Goal: Transaction & Acquisition: Purchase product/service

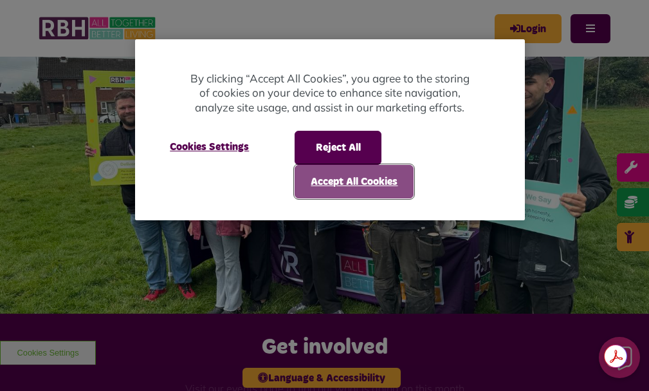
click at [366, 177] on button "Accept All Cookies" at bounding box center [354, 181] width 119 height 33
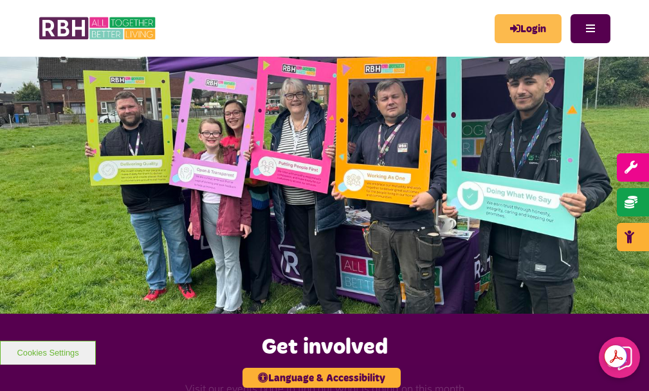
click at [495, 29] on link "Login" at bounding box center [528, 28] width 67 height 29
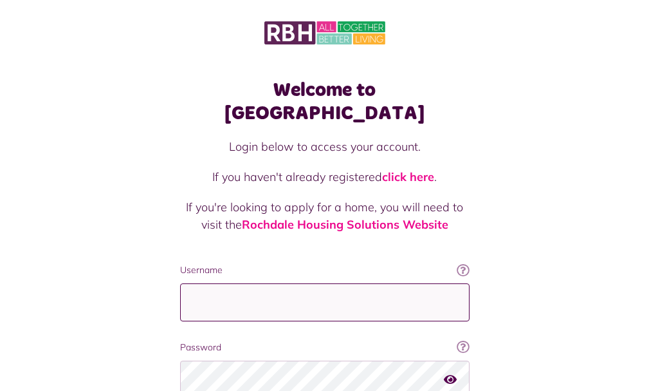
click at [188, 283] on input "Username" at bounding box center [325, 302] width 290 height 38
type input "**********"
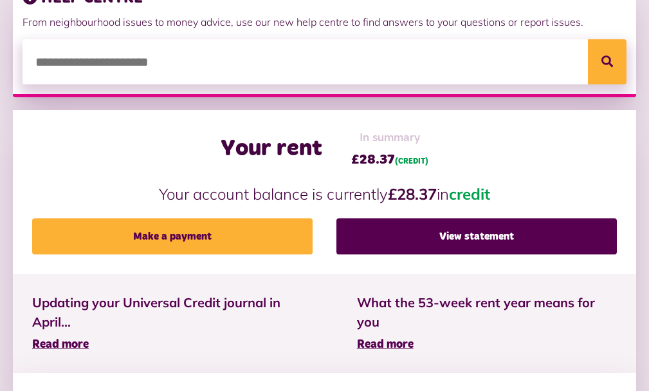
scroll to position [257, 0]
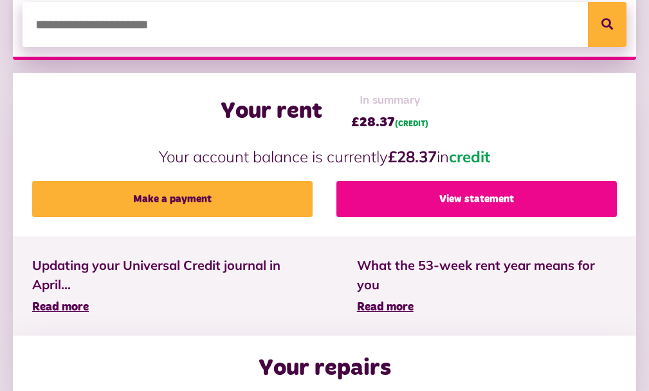
click at [485, 217] on link "View statement" at bounding box center [476, 199] width 281 height 36
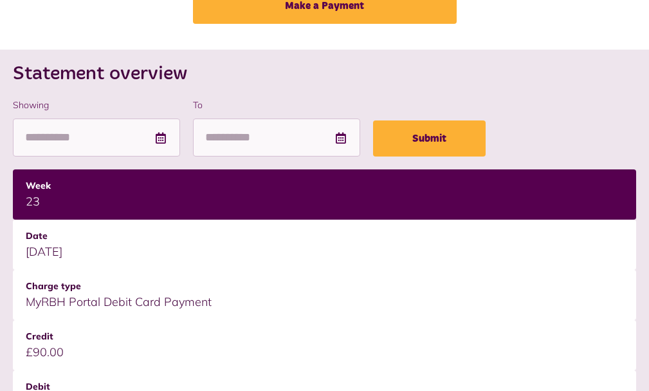
scroll to position [129, 0]
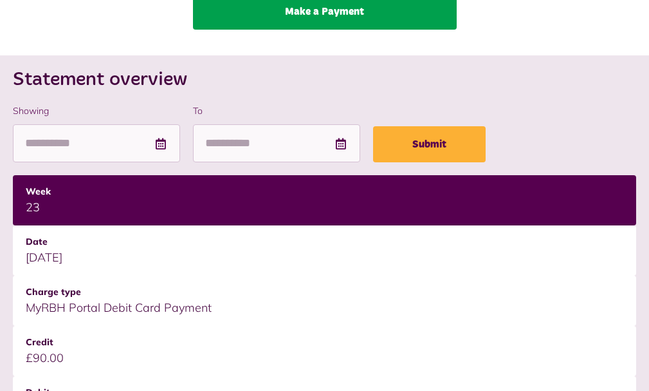
click at [341, 23] on link "Make a Payment" at bounding box center [325, 12] width 264 height 36
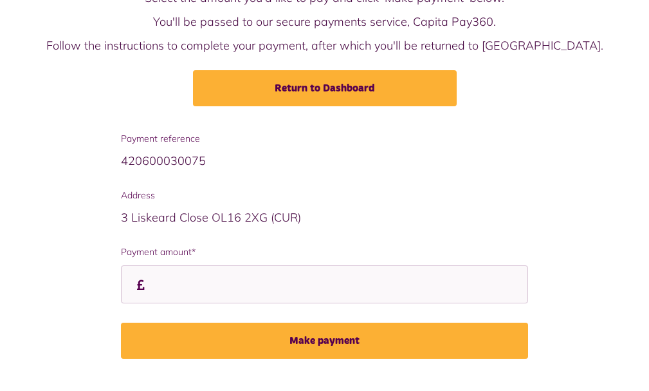
scroll to position [136, 0]
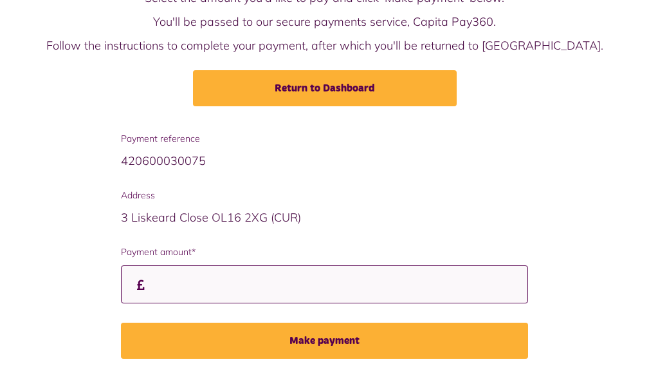
click at [218, 284] on input "Payment amount*" at bounding box center [324, 284] width 407 height 38
type input "**"
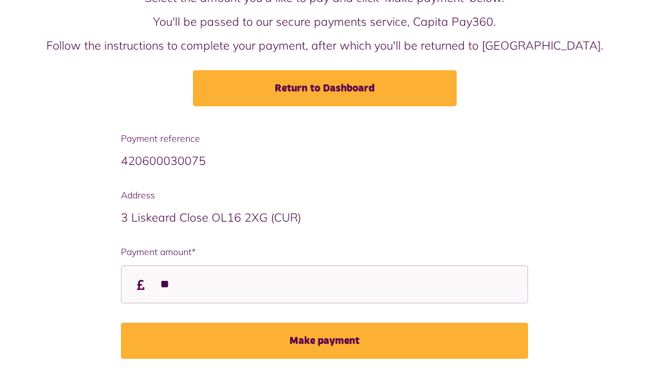
click at [338, 361] on div "Payment reference 420600030075 Address [STREET_ADDRESS] Payment amount* **" at bounding box center [324, 255] width 433 height 246
click at [329, 340] on button "Make payment" at bounding box center [324, 340] width 407 height 36
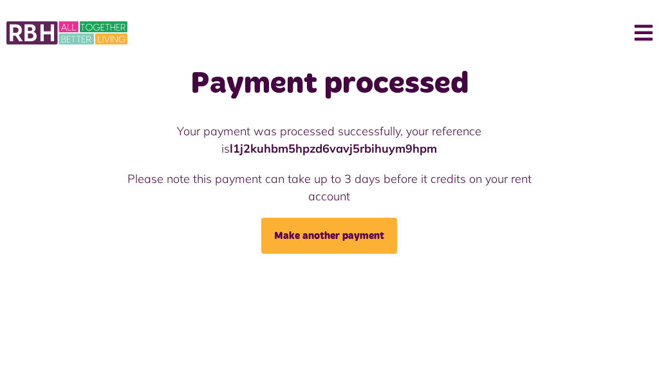
click at [643, 28] on button "Menu" at bounding box center [639, 33] width 28 height 40
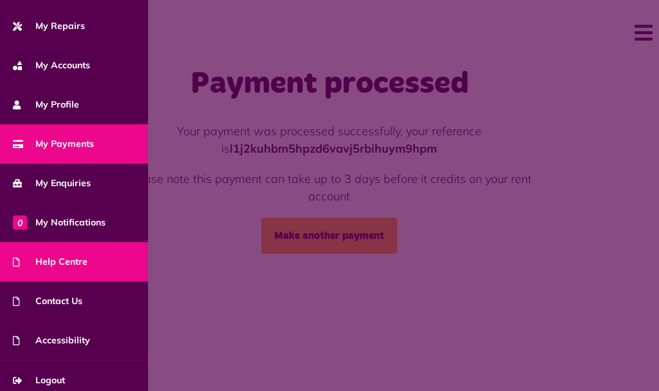
scroll to position [118, 0]
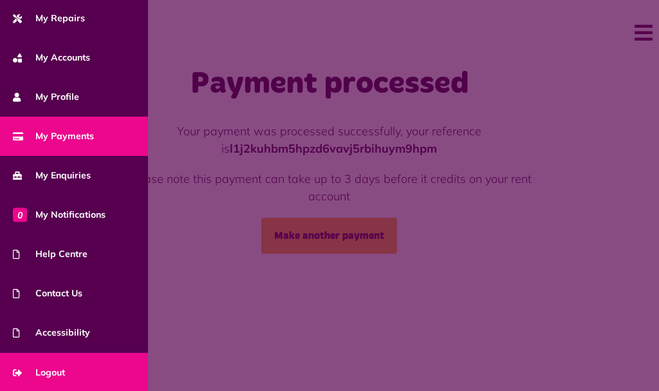
click at [72, 364] on link "Logout" at bounding box center [74, 372] width 148 height 39
